Goal: Transaction & Acquisition: Download file/media

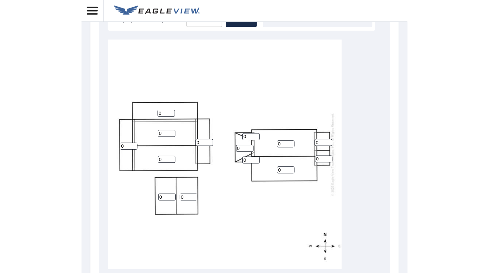
scroll to position [231, 0]
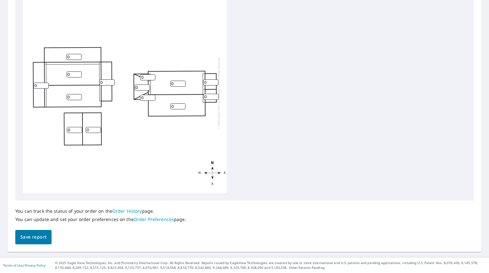
click at [209, 81] on input "0" at bounding box center [210, 82] width 15 height 6
drag, startPoint x: 209, startPoint y: 80, endPoint x: 201, endPoint y: 82, distance: 8.5
click at [201, 82] on div "0 0 0 0 0 0 0 0 0 0 0 0 0 0" at bounding box center [125, 93] width 204 height 200
type input "8"
click at [213, 95] on input "0" at bounding box center [211, 97] width 15 height 6
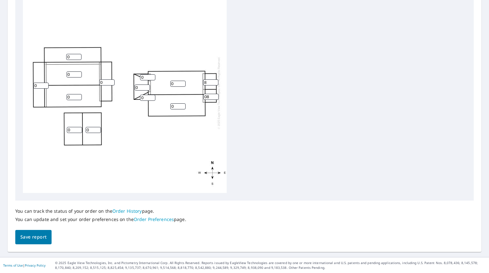
drag, startPoint x: 212, startPoint y: 95, endPoint x: 195, endPoint y: 95, distance: 17.2
click at [195, 95] on div "0 0 0 0 0 0 0 0 0 0 8 08 0 0" at bounding box center [125, 93] width 204 height 200
type input "8"
click at [183, 84] on input "0" at bounding box center [177, 84] width 15 height 6
type input "8"
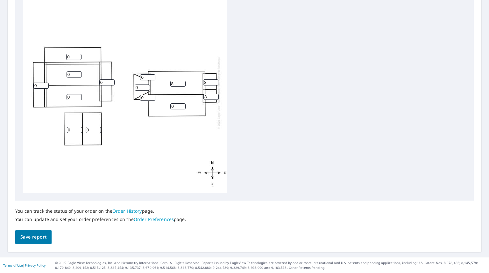
click at [178, 106] on input "0" at bounding box center [177, 106] width 15 height 6
click at [190, 107] on div "8 0 0 08 0 0 0 0 0 0 8 8 0 0" at bounding box center [125, 93] width 204 height 200
click at [177, 104] on div "8 0 0 08 0 0 0 0 0 0 8 8 0 0" at bounding box center [125, 93] width 204 height 200
drag, startPoint x: 178, startPoint y: 106, endPoint x: 167, endPoint y: 107, distance: 10.9
click at [167, 107] on div "8 0 0 08 0 0 0 0 0 0 8 8 0 0" at bounding box center [125, 93] width 204 height 200
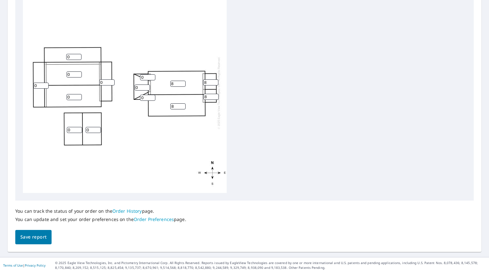
type input "8"
click at [162, 107] on div "8 0 0 8 0 0 0 0 0 0 8 8 0 0" at bounding box center [125, 93] width 204 height 200
click at [146, 76] on input "0" at bounding box center [147, 77] width 15 height 6
drag, startPoint x: 146, startPoint y: 76, endPoint x: 134, endPoint y: 78, distance: 12.3
click at [134, 78] on div "8 0 0 8 0 0 0 0 0 0 8 8 0 0" at bounding box center [125, 93] width 204 height 200
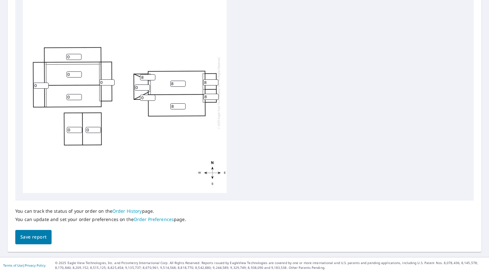
type input "8"
click at [145, 98] on input "0" at bounding box center [147, 98] width 15 height 6
drag, startPoint x: 145, startPoint y: 98, endPoint x: 137, endPoint y: 98, distance: 8.0
click at [137, 98] on div "8 0 0 8 0 0 0 0 0 0 8 8 0 8" at bounding box center [125, 93] width 204 height 200
type input "8"
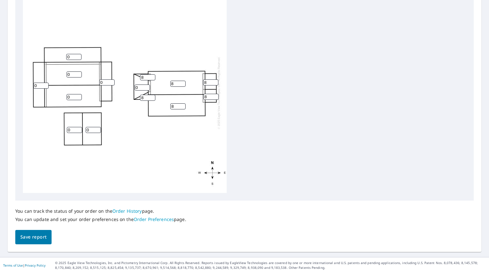
click at [139, 88] on input "0" at bounding box center [142, 87] width 15 height 6
drag, startPoint x: 139, startPoint y: 88, endPoint x: 134, endPoint y: 88, distance: 5.7
click at [134, 88] on div "8 0 0 8 0 0 0 0 0 0 8 8 8 8" at bounding box center [125, 93] width 204 height 200
type input "4"
click at [134, 151] on div "8 0 0 8 0 0 0 0 0 4 8 8 8 8" at bounding box center [125, 93] width 204 height 200
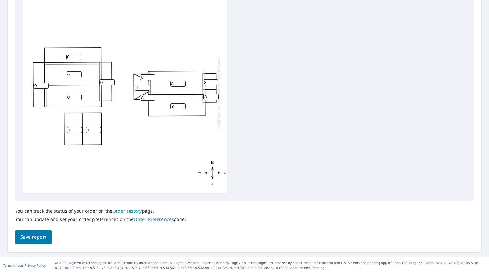
click at [74, 131] on input "0" at bounding box center [74, 130] width 15 height 6
drag, startPoint x: 74, startPoint y: 131, endPoint x: 66, endPoint y: 131, distance: 8.0
click at [66, 131] on div "8 0 0 8 0 0 0 0 0 4 8 8 8 8" at bounding box center [125, 93] width 204 height 200
type input "4"
click at [94, 132] on input "0" at bounding box center [93, 130] width 15 height 6
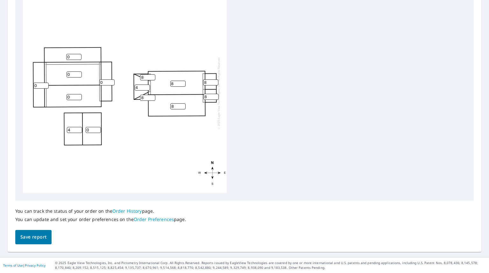
drag, startPoint x: 92, startPoint y: 131, endPoint x: 82, endPoint y: 131, distance: 10.5
click at [82, 131] on div "8 0 0 8 0 0 4 0 0 4 8 8 8 8" at bounding box center [125, 93] width 204 height 200
type input "4"
click at [115, 130] on div "8 0 0 8 0 4 4 0 0 4 8 8 8 8" at bounding box center [125, 93] width 204 height 200
drag, startPoint x: 39, startPoint y: 85, endPoint x: 34, endPoint y: 86, distance: 5.4
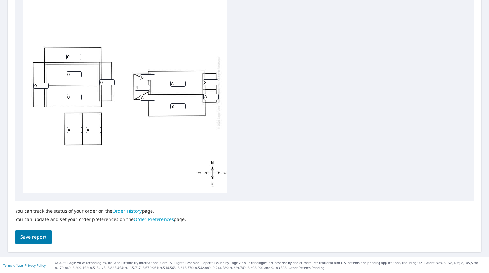
click at [34, 86] on input "0" at bounding box center [40, 86] width 15 height 6
type input "3"
click at [107, 83] on input "0" at bounding box center [106, 82] width 15 height 6
drag, startPoint x: 107, startPoint y: 83, endPoint x: 100, endPoint y: 83, distance: 7.0
click at [100, 83] on input "0" at bounding box center [106, 82] width 15 height 6
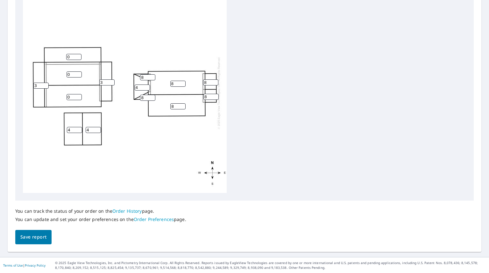
type input "3"
click at [113, 126] on div "8 0 0 8 0 4 4 3 3 4 8 8 8 8" at bounding box center [125, 93] width 204 height 200
click at [75, 58] on input "0" at bounding box center [73, 57] width 15 height 6
drag, startPoint x: 75, startPoint y: 58, endPoint x: 66, endPoint y: 58, distance: 9.2
click at [66, 58] on div "8 0 0 8 0 4 4 3 3 4 8 8 8 8" at bounding box center [125, 93] width 204 height 200
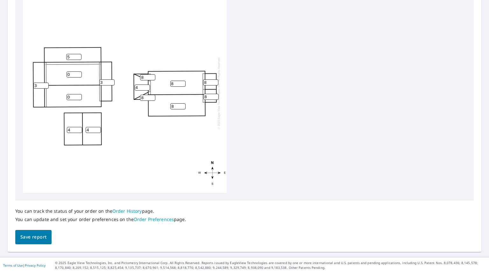
type input "5"
drag, startPoint x: 73, startPoint y: 75, endPoint x: 67, endPoint y: 75, distance: 5.7
click at [67, 75] on input "0" at bounding box center [74, 74] width 15 height 6
type input "5"
drag, startPoint x: 74, startPoint y: 96, endPoint x: 66, endPoint y: 96, distance: 7.3
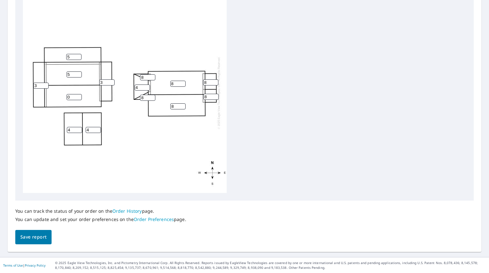
click at [66, 96] on div "8 5 0 8 5 4 4 3 3 4 8 8 8 8" at bounding box center [125, 93] width 204 height 200
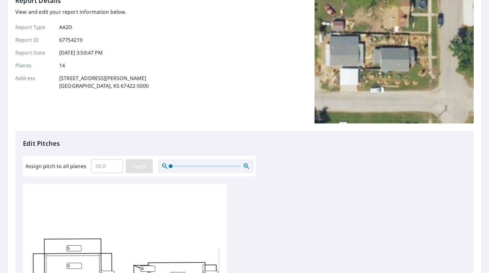
type input "5"
click at [134, 168] on span "Apply" at bounding box center [139, 166] width 17 height 8
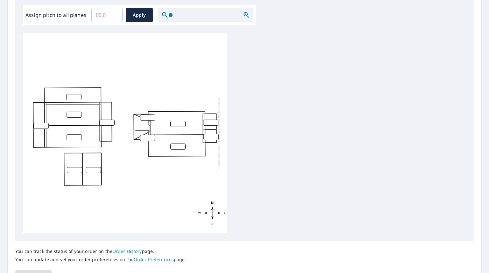
scroll to position [231, 0]
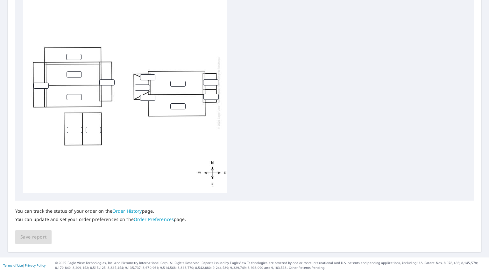
click at [46, 237] on div "You can track the status of your order on the Order History page. You can updat…" at bounding box center [244, 222] width 459 height 44
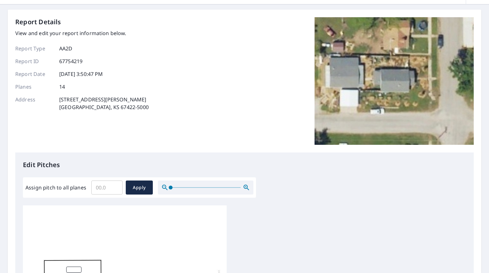
scroll to position [0, 0]
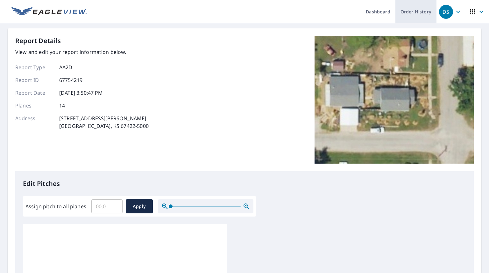
click at [284, 14] on link "Order History" at bounding box center [416, 11] width 41 height 23
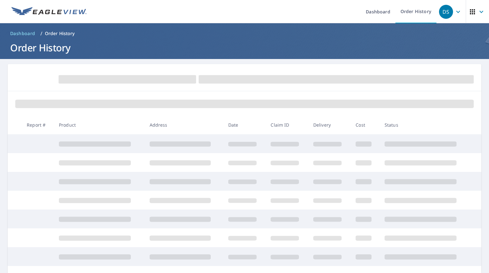
click at [284, 9] on ul "Dashboard Order History" at bounding box center [263, 11] width 346 height 23
click at [284, 12] on link "Dashboard" at bounding box center [378, 11] width 35 height 23
click at [284, 13] on ul "Dashboard Order History" at bounding box center [263, 11] width 346 height 23
click at [284, 12] on link "Dashboard" at bounding box center [378, 11] width 35 height 23
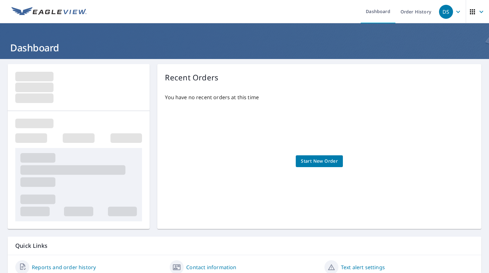
click at [284, 18] on div "DS" at bounding box center [446, 12] width 14 height 14
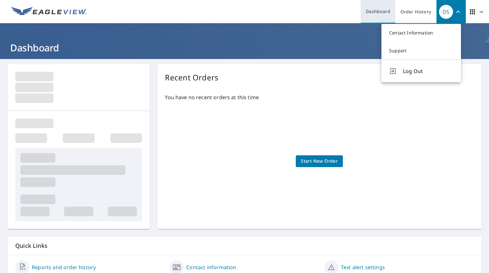
click at [284, 13] on link "Dashboard" at bounding box center [378, 11] width 35 height 23
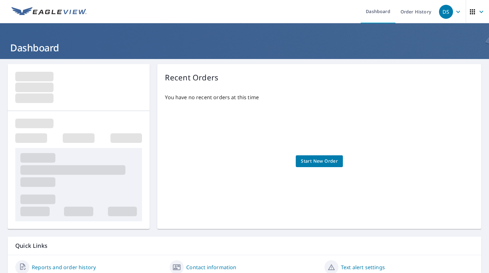
click at [46, 48] on h1 "Dashboard" at bounding box center [245, 47] width 474 height 13
click at [284, 12] on link "Dashboard" at bounding box center [378, 11] width 35 height 23
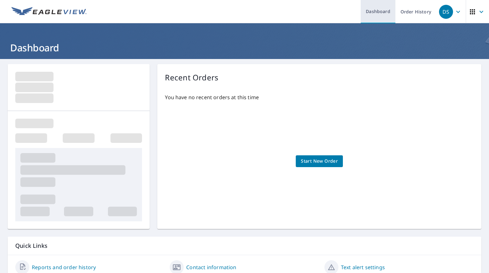
click at [284, 12] on link "Dashboard" at bounding box center [378, 11] width 35 height 23
click at [284, 8] on ul "Dashboard Order History" at bounding box center [263, 11] width 346 height 23
click at [284, 11] on link "Dashboard" at bounding box center [378, 11] width 35 height 23
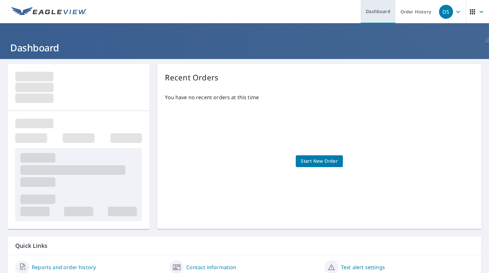
click at [284, 11] on link "Dashboard" at bounding box center [378, 11] width 35 height 23
drag, startPoint x: 371, startPoint y: 11, endPoint x: 208, endPoint y: 23, distance: 163.9
click at [284, 11] on link "Dashboard" at bounding box center [378, 11] width 35 height 23
click at [45, 11] on img at bounding box center [48, 12] width 75 height 10
click at [252, 97] on p "You have no recent orders at this time" at bounding box center [319, 97] width 309 height 8
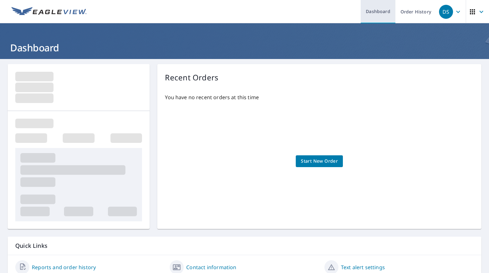
click at [284, 10] on link "Dashboard" at bounding box center [378, 11] width 35 height 23
click at [26, 54] on header "Dashboard" at bounding box center [244, 41] width 489 height 36
click at [27, 51] on h1 "Dashboard" at bounding box center [245, 47] width 474 height 13
click at [284, 13] on link "Dashboard" at bounding box center [378, 11] width 35 height 23
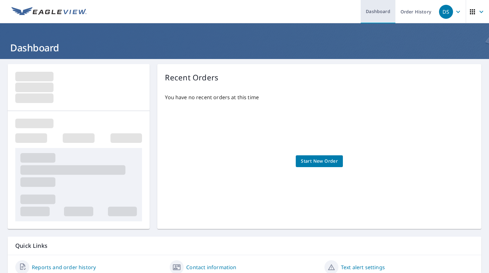
click at [284, 12] on link "Dashboard" at bounding box center [378, 11] width 35 height 23
click at [284, 10] on link "Dashboard" at bounding box center [378, 11] width 35 height 23
click at [284, 15] on link "Dashboard" at bounding box center [378, 11] width 35 height 23
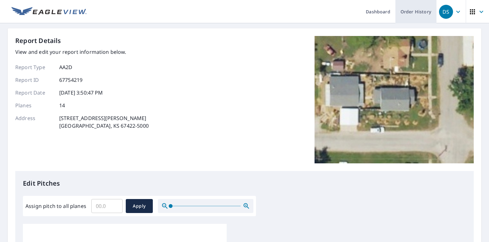
click at [405, 11] on link "Order History" at bounding box center [416, 11] width 41 height 23
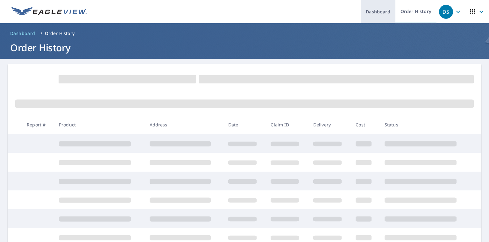
click at [380, 15] on link "Dashboard" at bounding box center [378, 11] width 35 height 23
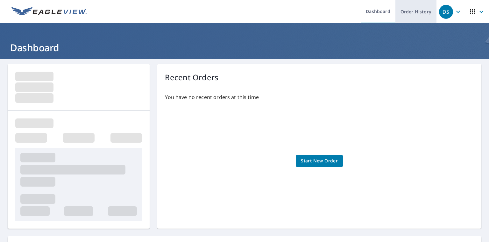
click at [403, 16] on link "Order History" at bounding box center [416, 11] width 41 height 23
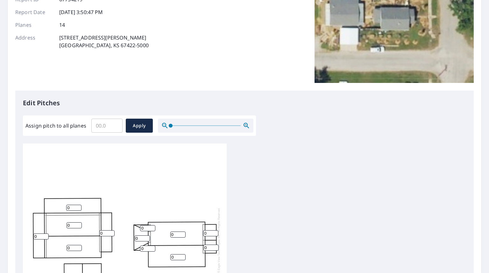
scroll to position [159, 0]
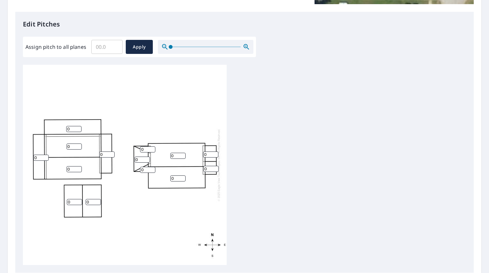
drag, startPoint x: 65, startPoint y: 202, endPoint x: 53, endPoint y: 203, distance: 12.1
click at [53, 203] on div "0 0 0 0 0 0 0 0 0 0 0 0 0 0" at bounding box center [125, 165] width 204 height 200
type input "4"
click at [89, 202] on input "0" at bounding box center [93, 202] width 15 height 6
drag, startPoint x: 84, startPoint y: 202, endPoint x: 76, endPoint y: 202, distance: 7.3
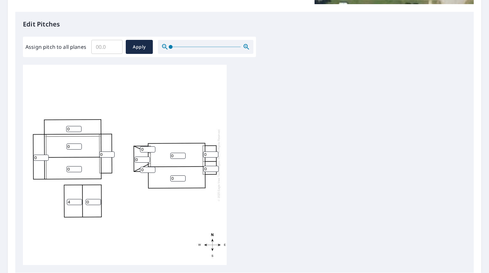
click at [76, 202] on div "0 0 0 0 0 0 4 0 0 0 0 0 0 0" at bounding box center [125, 165] width 204 height 200
type input "4"
click at [116, 184] on div "0 0 0 0 0 4 4 0 0 0 0 0 0 0" at bounding box center [125, 165] width 204 height 200
click at [28, 157] on div "0 0 0 0 0 4 4 0 0 0 0 0 0 0" at bounding box center [125, 165] width 204 height 200
type input "3"
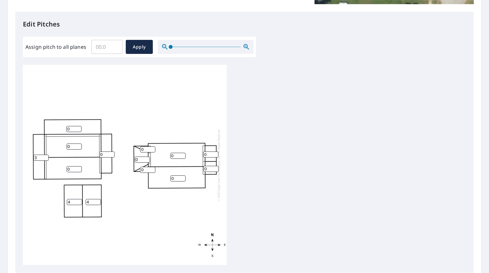
click at [105, 153] on input "0" at bounding box center [106, 154] width 15 height 6
drag, startPoint x: 105, startPoint y: 153, endPoint x: 96, endPoint y: 153, distance: 9.6
click at [96, 153] on div "0 0 0 0 0 4 4 3 0 0 0 0 0 0" at bounding box center [125, 165] width 204 height 200
type input "3"
click at [71, 126] on input "0" at bounding box center [73, 129] width 15 height 6
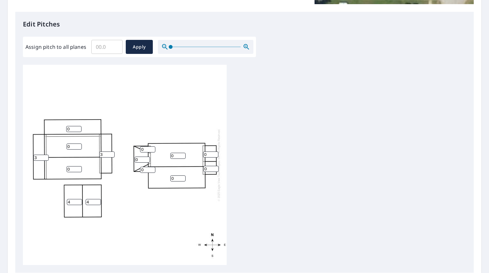
drag, startPoint x: 71, startPoint y: 126, endPoint x: 56, endPoint y: 127, distance: 15.6
click at [56, 127] on div "0 0 0 0 0 4 4 3 3 0 0 0 0 0" at bounding box center [125, 165] width 204 height 200
type input "5"
click at [72, 147] on input "0" at bounding box center [74, 146] width 15 height 6
drag, startPoint x: 65, startPoint y: 146, endPoint x: 58, endPoint y: 146, distance: 6.7
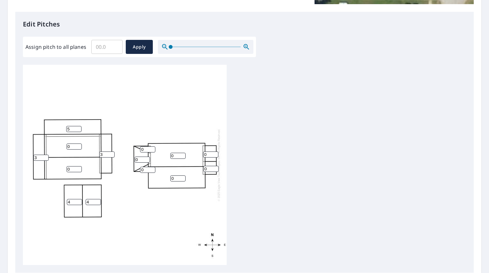
click at [58, 146] on div "0 0 0 0 5 4 4 3 3 0 0 0 0 0" at bounding box center [125, 165] width 204 height 200
type input "5"
click at [73, 169] on input "0" at bounding box center [74, 169] width 15 height 6
drag, startPoint x: 73, startPoint y: 169, endPoint x: 61, endPoint y: 170, distance: 12.2
click at [61, 170] on div "0 5 0 0 5 4 4 3 3 0 0 0 0 0" at bounding box center [125, 165] width 204 height 200
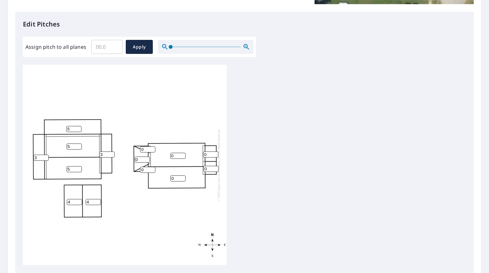
type input "5"
click at [141, 220] on div "0 5 5 0 5 4 4 3 3 0 0 0 0 0" at bounding box center [125, 165] width 204 height 200
drag, startPoint x: 139, startPoint y: 159, endPoint x: 128, endPoint y: 159, distance: 11.5
click at [128, 160] on div "0 5 5 0 5 4 4 3 3 0 0 0 0 0" at bounding box center [125, 165] width 204 height 200
type input "4"
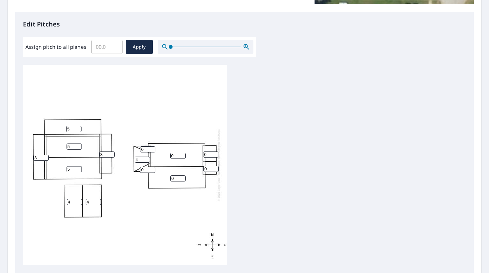
drag, startPoint x: 145, startPoint y: 148, endPoint x: 132, endPoint y: 147, distance: 13.7
click at [133, 148] on div "0 5 5 0 5 4 4 3 3 4 0 0 0 0" at bounding box center [125, 165] width 204 height 200
type input "8"
click at [146, 171] on input "0" at bounding box center [147, 170] width 15 height 6
drag, startPoint x: 146, startPoint y: 170, endPoint x: 134, endPoint y: 169, distance: 12.2
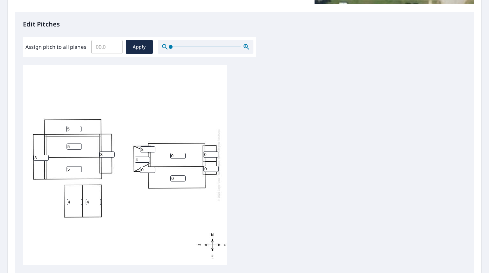
click at [134, 170] on div "0 5 5 0 5 4 4 3 3 4 0 0 0 8" at bounding box center [125, 165] width 204 height 200
type input "8"
drag, startPoint x: 210, startPoint y: 154, endPoint x: 195, endPoint y: 155, distance: 14.7
click at [195, 155] on div "0 5 5 0 5 4 4 3 3 4 0 0 8 8" at bounding box center [125, 165] width 204 height 200
type input "8"
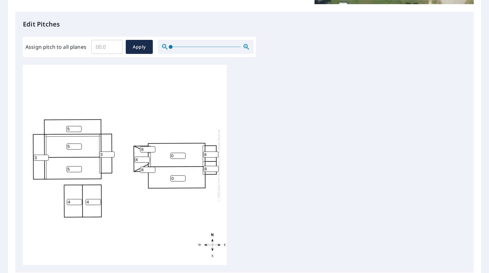
drag, startPoint x: 209, startPoint y: 169, endPoint x: 199, endPoint y: 170, distance: 10.6
click at [199, 170] on div "0 5 5 0 5 4 4 3 3 4 8 8 8 8" at bounding box center [125, 165] width 204 height 200
type input "8"
click at [177, 156] on input "0" at bounding box center [177, 156] width 15 height 6
drag, startPoint x: 181, startPoint y: 155, endPoint x: 160, endPoint y: 156, distance: 21.1
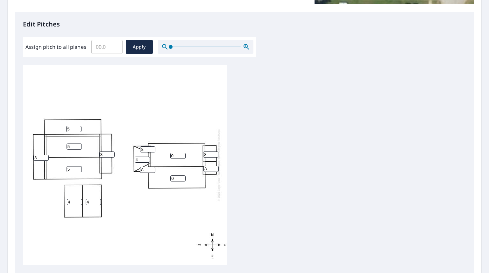
click at [170, 156] on input "0" at bounding box center [177, 156] width 15 height 6
drag, startPoint x: 176, startPoint y: 156, endPoint x: 166, endPoint y: 156, distance: 9.6
click at [167, 156] on div "0 5 5 0 5 4 4 3 3 4 8 8 8 8" at bounding box center [125, 165] width 204 height 200
type input "8"
drag, startPoint x: 175, startPoint y: 178, endPoint x: 167, endPoint y: 178, distance: 7.7
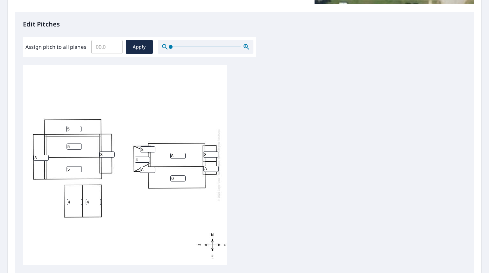
click at [167, 178] on div "8 5 5 0 5 4 4 3 3 4 8 8 8 8" at bounding box center [125, 165] width 204 height 200
type input "8"
click at [246, 159] on div "8 5 5 8 5 4 4 3 3 4 8 8 8 8" at bounding box center [245, 165] width 444 height 200
click at [135, 48] on span "Apply" at bounding box center [139, 47] width 17 height 8
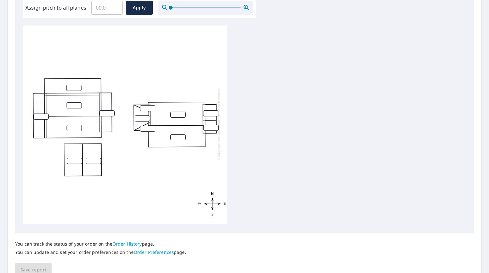
scroll to position [200, 0]
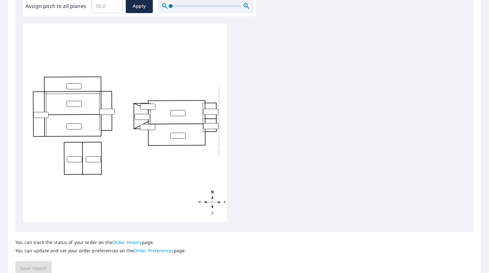
click at [71, 156] on input "number" at bounding box center [74, 159] width 15 height 6
type input "4"
click at [92, 156] on input "number" at bounding box center [93, 159] width 15 height 6
type input "4"
click at [74, 83] on input "number" at bounding box center [73, 86] width 15 height 6
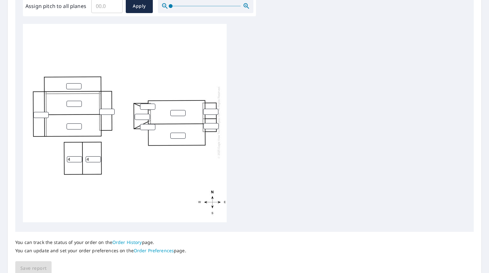
click at [73, 83] on input "number" at bounding box center [73, 86] width 15 height 6
type input "5"
click at [69, 101] on input "number" at bounding box center [74, 104] width 15 height 6
type input "5"
click at [68, 123] on input "number" at bounding box center [74, 126] width 15 height 6
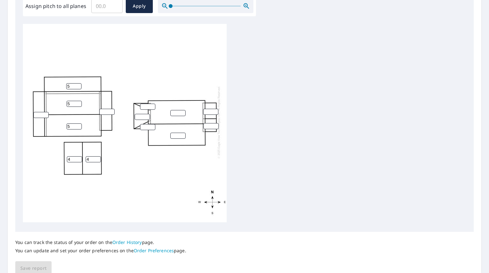
type input "5"
click at [36, 112] on input "number" at bounding box center [40, 115] width 15 height 6
type input "3"
click at [100, 109] on input "number" at bounding box center [106, 112] width 15 height 6
type input "3"
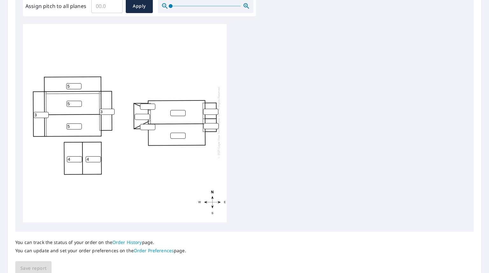
click at [142, 114] on input "number" at bounding box center [142, 117] width 15 height 6
type input "4"
click at [148, 104] on input "number" at bounding box center [147, 107] width 15 height 6
type input "8"
click at [144, 124] on input "number" at bounding box center [147, 127] width 15 height 6
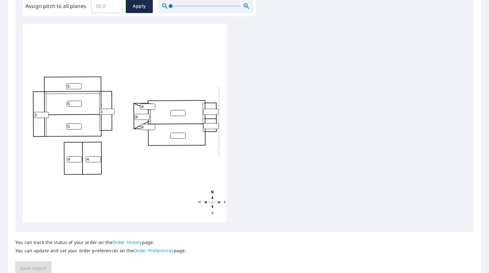
type input "8"
click at [180, 110] on input "1" at bounding box center [177, 113] width 15 height 6
drag, startPoint x: 177, startPoint y: 108, endPoint x: 163, endPoint y: 108, distance: 14.0
click at [163, 108] on div "1 5 5 5 4 4 3 3 4 8 8" at bounding box center [125, 122] width 204 height 200
type input "8"
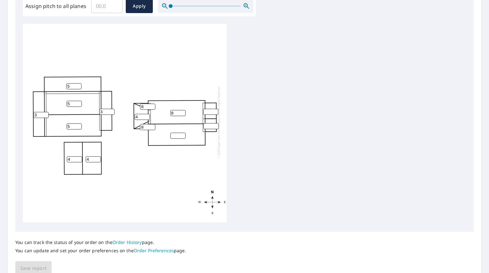
click at [177, 133] on input "number" at bounding box center [177, 136] width 15 height 6
type input "8"
click at [210, 109] on input "number" at bounding box center [210, 112] width 15 height 6
type input "8"
click at [209, 123] on input "number" at bounding box center [211, 126] width 15 height 6
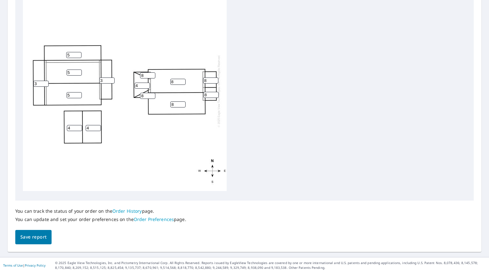
type input "8"
click at [31, 237] on span "Save report" at bounding box center [33, 237] width 26 height 8
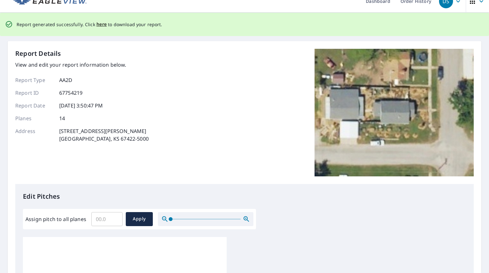
scroll to position [0, 0]
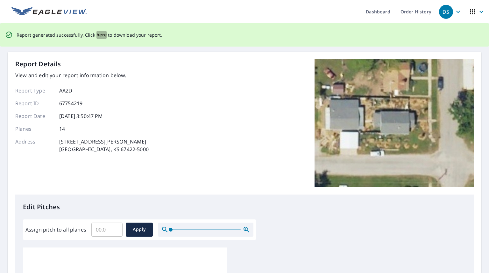
click at [98, 35] on span "here" at bounding box center [102, 35] width 11 height 8
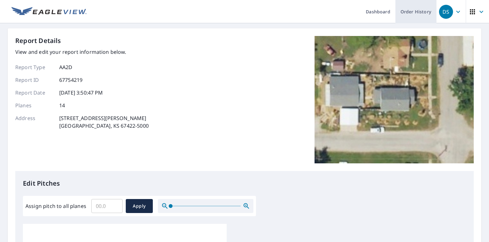
click at [284, 17] on link "Order History" at bounding box center [416, 11] width 41 height 23
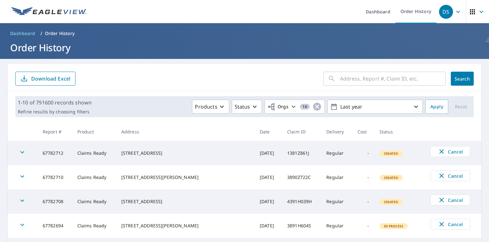
click at [284, 81] on icon at bounding box center [332, 79] width 8 height 8
click at [284, 80] on input "text" at bounding box center [393, 79] width 106 height 18
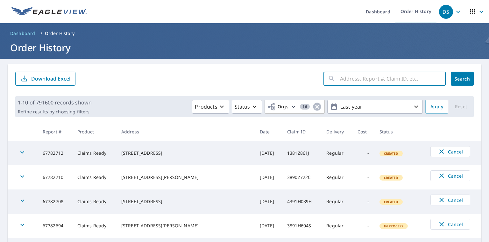
click at [284, 82] on input "text" at bounding box center [393, 79] width 106 height 18
paste input "16-90J4-86Q"
type input "16-90J4-86Q"
click at [284, 76] on span "Search" at bounding box center [462, 79] width 13 height 6
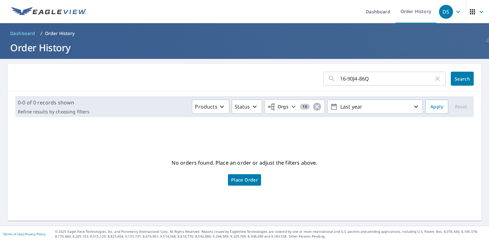
click at [284, 77] on input "16-90J4-86Q" at bounding box center [387, 79] width 94 height 18
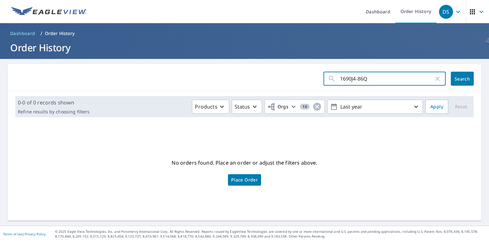
click at [284, 77] on input "1690J4-86Q" at bounding box center [387, 79] width 94 height 18
type input "1690J486Q"
click at [284, 79] on span "Search" at bounding box center [462, 79] width 13 height 6
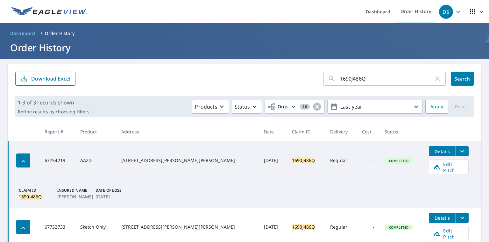
click at [284, 151] on icon "filesDropdownBtn-67754219" at bounding box center [463, 152] width 8 height 8
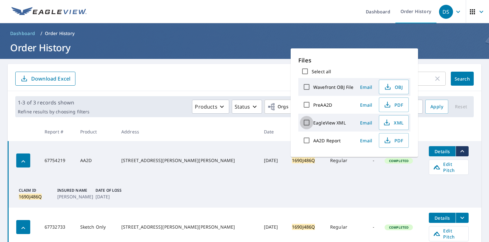
click at [284, 124] on input "EagleView XML" at bounding box center [306, 122] width 13 height 13
checkbox input "true"
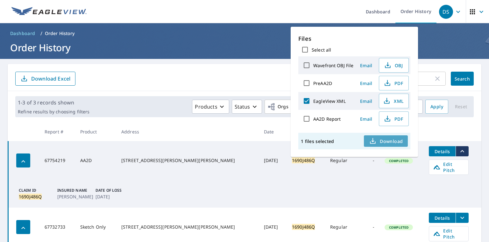
click at [284, 142] on span "Download" at bounding box center [386, 141] width 34 height 8
click at [284, 127] on div "AA2D Report Email PDF" at bounding box center [355, 119] width 112 height 18
click at [284, 104] on icon "button" at bounding box center [387, 101] width 8 height 8
click at [284, 31] on div "Files Select all Wavefront OBJ File Email OBJ PreAA2D Email PDF EagleView XML E…" at bounding box center [354, 92] width 127 height 130
click at [154, 123] on th "Address" at bounding box center [187, 131] width 143 height 19
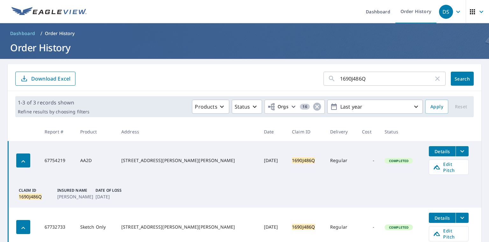
click at [284, 149] on icon "filesDropdownBtn-67754219" at bounding box center [463, 152] width 8 height 8
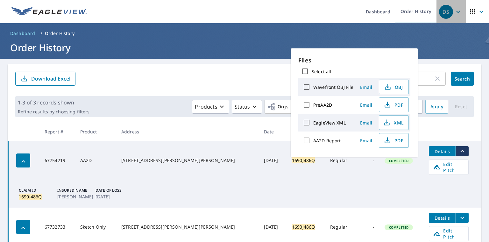
click at [284, 15] on icon "button" at bounding box center [459, 12] width 8 height 8
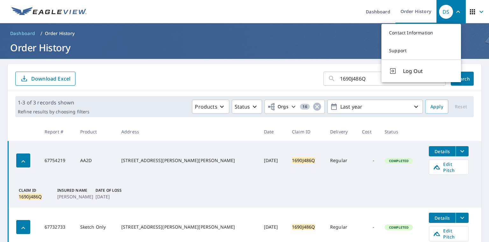
click at [284, 15] on icon "button" at bounding box center [482, 12] width 8 height 8
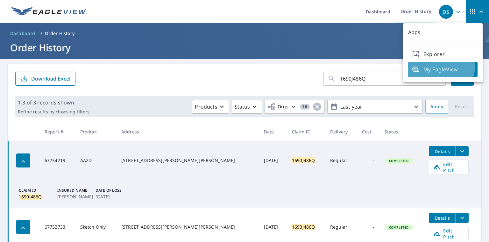
click at [284, 66] on span "My EagleView" at bounding box center [443, 70] width 62 height 8
